Goal: Task Accomplishment & Management: Manage account settings

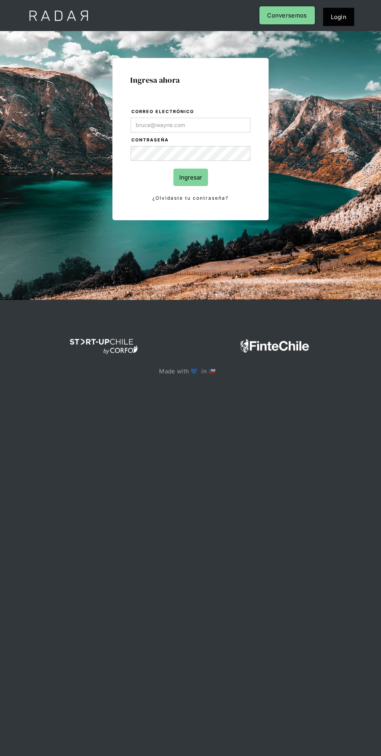
click at [154, 122] on input "Correo electrónico" at bounding box center [190, 125] width 119 height 15
type input "[PERSON_NAME][EMAIL_ADDRESS][PERSON_NAME][DOMAIN_NAME]"
click at [173, 169] on input "Ingresar" at bounding box center [190, 177] width 35 height 17
